Goal: Navigation & Orientation: Find specific page/section

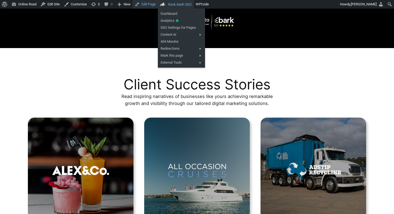
click at [158, 5] on link "Edit Page" at bounding box center [145, 4] width 25 height 9
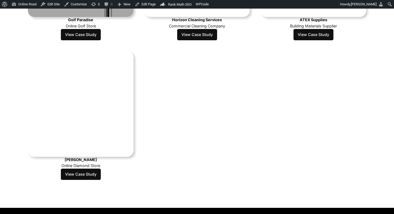
scroll to position [417, 0]
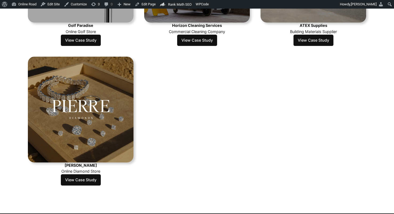
click at [85, 173] on p "Online Diamond Store" at bounding box center [80, 171] width 39 height 6
click at [83, 181] on link "View Case Study" at bounding box center [81, 179] width 40 height 11
click at [209, 42] on link "View Case Study" at bounding box center [197, 40] width 40 height 11
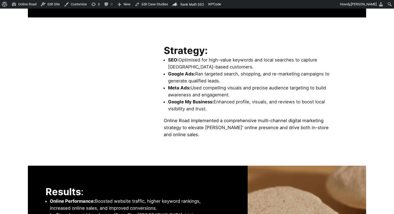
scroll to position [472, 0]
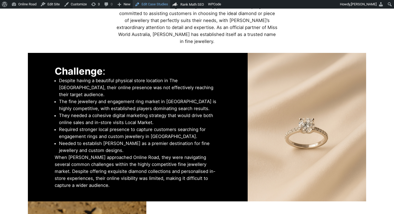
click at [156, 3] on link "Edit Case Studies" at bounding box center [152, 4] width 38 height 9
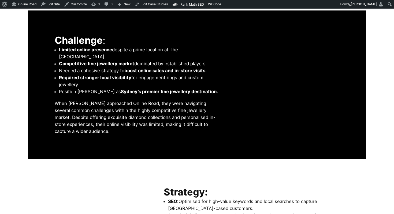
scroll to position [479, 0]
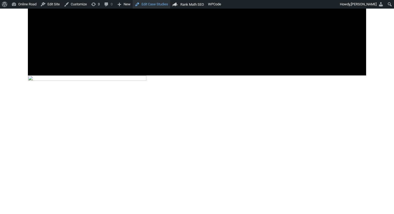
scroll to position [980, 0]
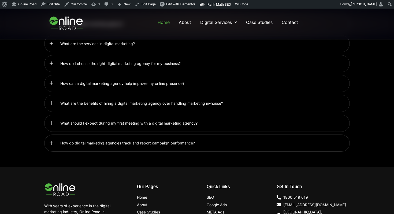
scroll to position [1442, 0]
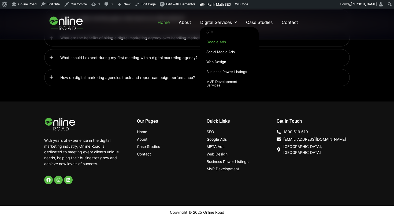
click at [211, 37] on link "Google Ads" at bounding box center [229, 42] width 59 height 10
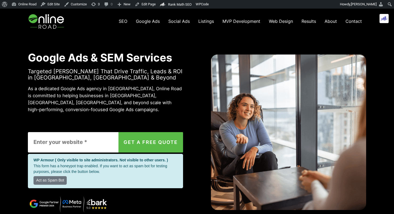
click at [50, 22] on img at bounding box center [47, 21] width 38 height 25
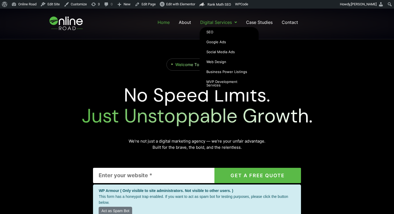
click at [211, 25] on link "Digital Services" at bounding box center [219, 22] width 38 height 10
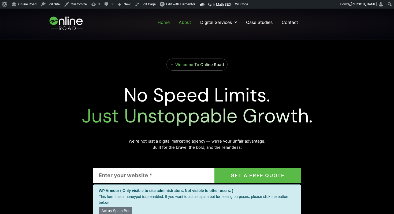
click at [183, 23] on link "About" at bounding box center [184, 22] width 13 height 10
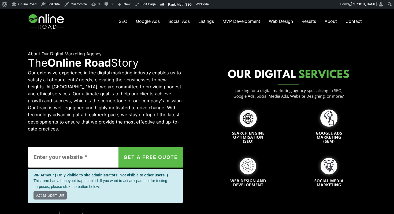
click at [288, 21] on span "Web Design" at bounding box center [281, 20] width 24 height 5
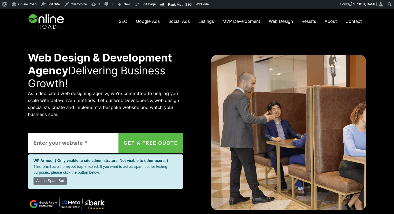
scroll to position [4, 0]
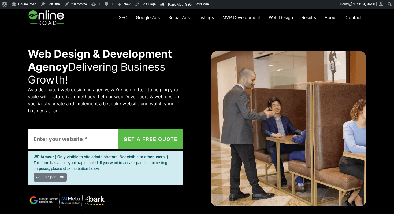
click at [182, 21] on link "Social Ads" at bounding box center [179, 17] width 30 height 11
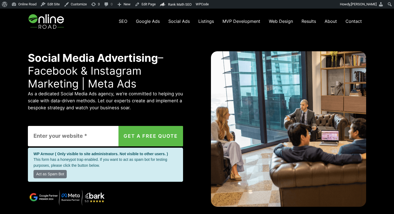
click at [65, 21] on img at bounding box center [47, 21] width 38 height 25
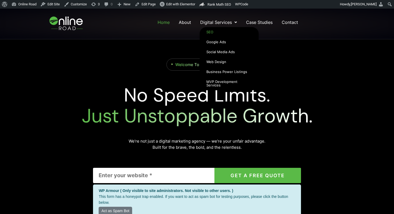
click at [208, 29] on link "SEO" at bounding box center [229, 32] width 59 height 10
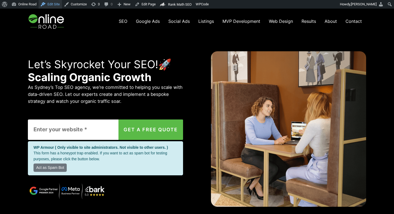
click at [60, 6] on link "Edit Site" at bounding box center [50, 4] width 23 height 9
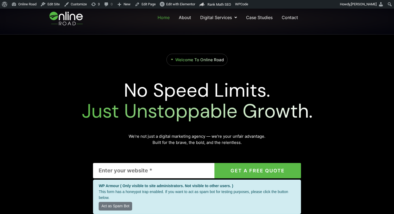
scroll to position [5, 0]
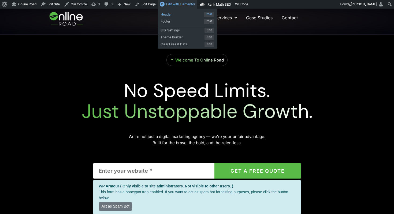
click at [192, 13] on span "Header" at bounding box center [182, 13] width 43 height 7
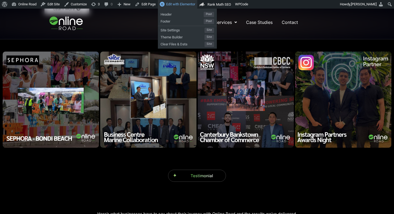
scroll to position [812, 0]
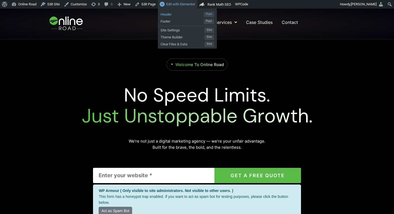
click at [180, 12] on span "Header" at bounding box center [182, 13] width 43 height 7
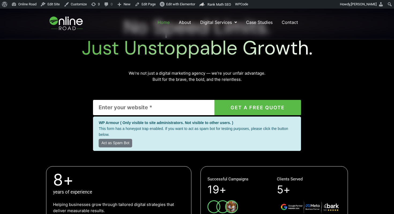
scroll to position [121, 0]
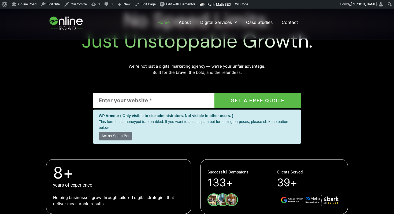
click at [175, 23] on ul "Home About Digital Services SEO Google Ads Social Media Ads Web Design Business…" at bounding box center [228, 22] width 142 height 10
click at [166, 23] on link "Home" at bounding box center [163, 22] width 13 height 10
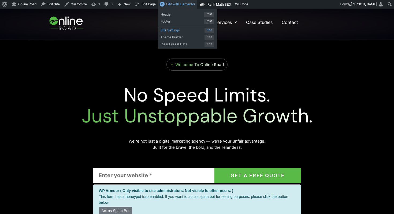
click at [183, 29] on span "Site Settings" at bounding box center [183, 29] width 44 height 7
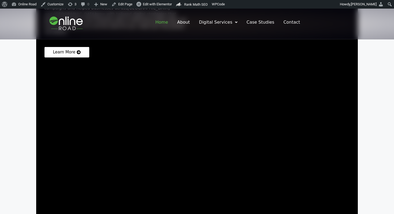
scroll to position [714, 0]
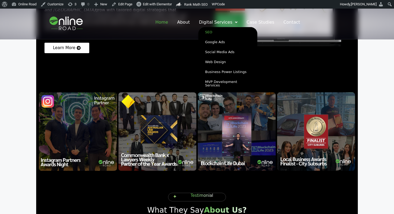
click at [215, 34] on link "SEO" at bounding box center [227, 32] width 59 height 10
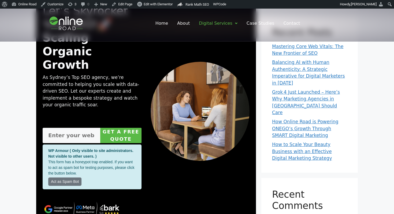
click at [75, 25] on img at bounding box center [66, 23] width 45 height 25
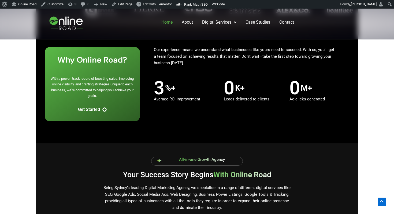
scroll to position [376, 0]
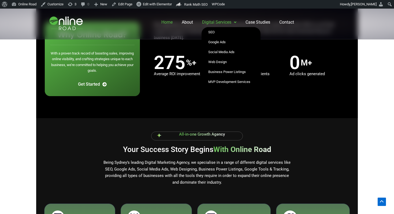
click at [215, 24] on link "Digital Services" at bounding box center [219, 22] width 35 height 10
click at [210, 32] on link "SEO" at bounding box center [231, 32] width 59 height 10
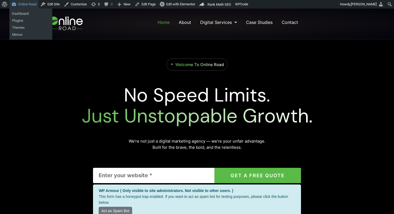
click at [17, 5] on link "Online Road" at bounding box center [23, 4] width 29 height 9
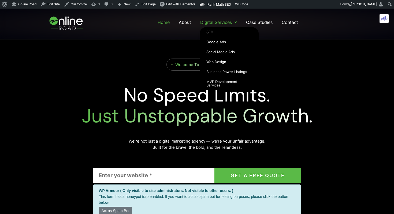
click at [207, 23] on link "Digital Services" at bounding box center [219, 22] width 38 height 10
click at [210, 31] on link "SEO" at bounding box center [229, 32] width 59 height 10
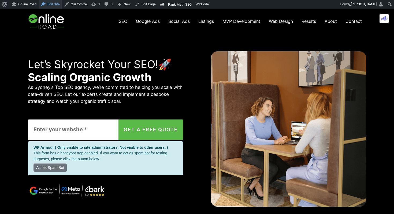
click at [56, 6] on link "Edit Site" at bounding box center [50, 4] width 23 height 9
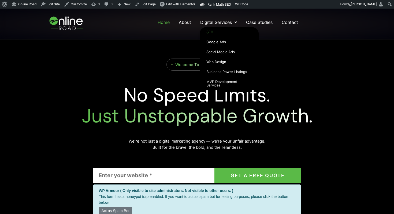
click at [217, 33] on link "SEO" at bounding box center [229, 32] width 59 height 10
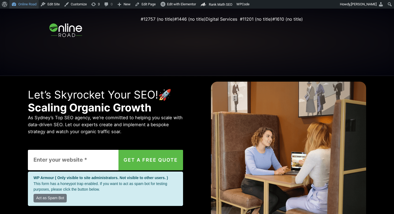
click at [27, 3] on link "Online Road" at bounding box center [23, 4] width 29 height 9
